Goal: Navigation & Orientation: Go to known website

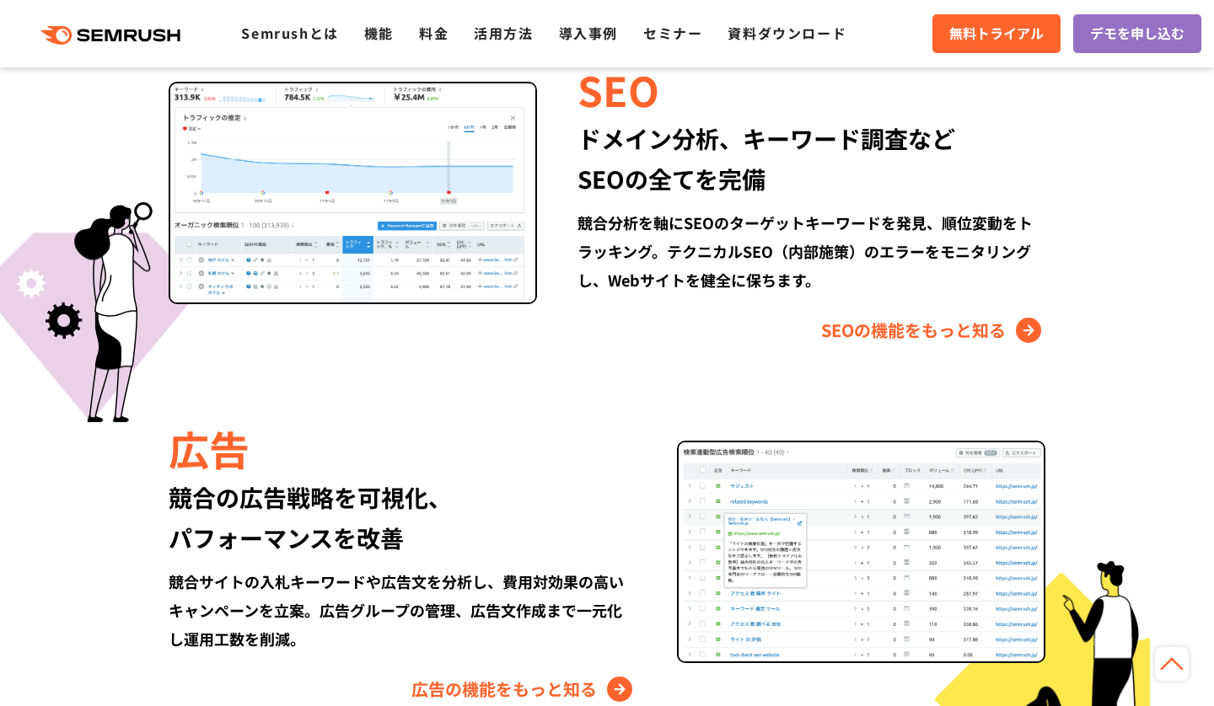
scroll to position [1790, 0]
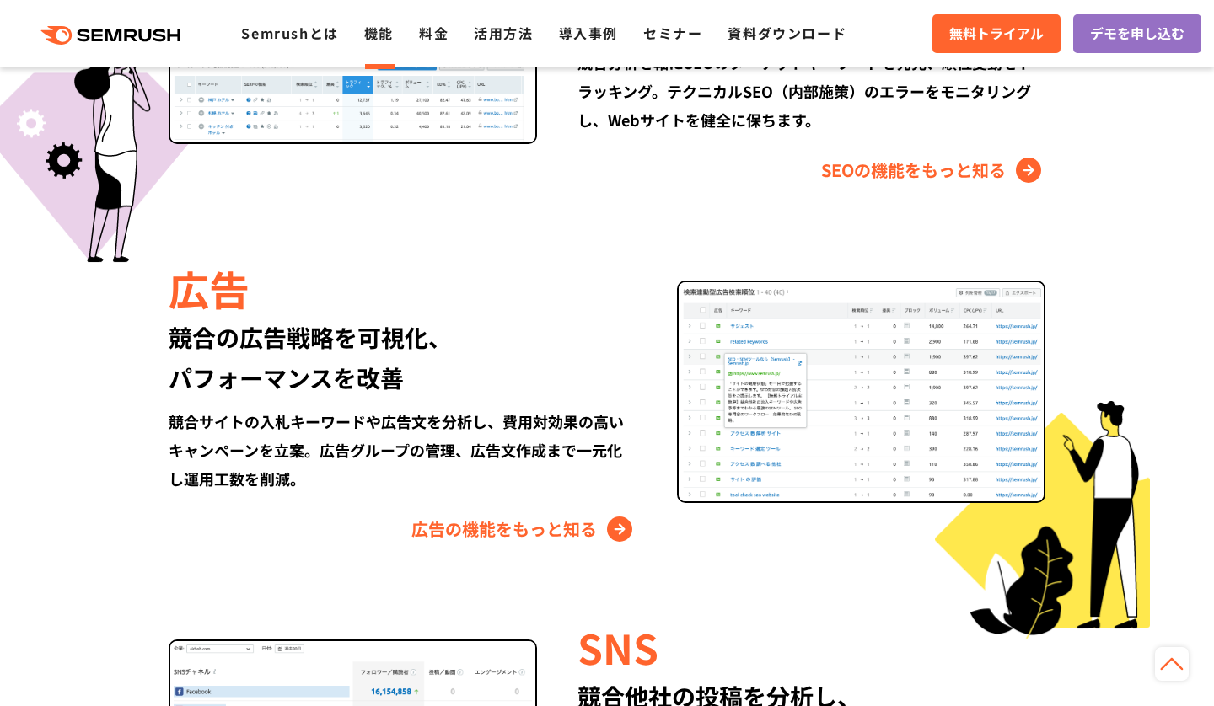
click at [368, 25] on link "機能" at bounding box center [379, 33] width 30 height 20
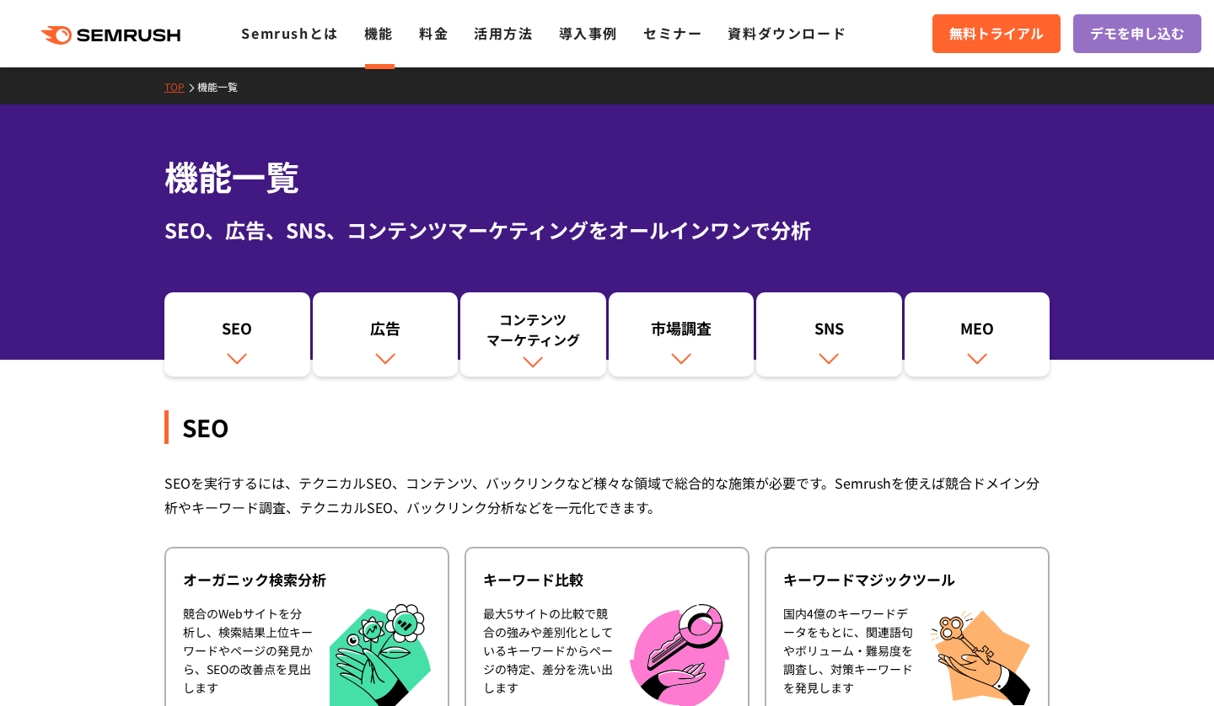
click at [169, 28] on icon ".cls {fill: #FF642D;}" at bounding box center [112, 35] width 190 height 19
